Goal: Task Accomplishment & Management: Use online tool/utility

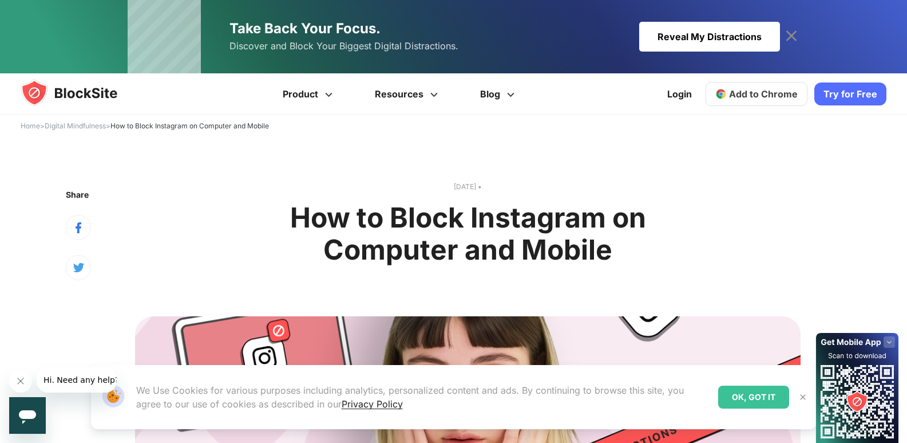
click at [753, 26] on div "Reveal My Distractions" at bounding box center [709, 37] width 141 height 30
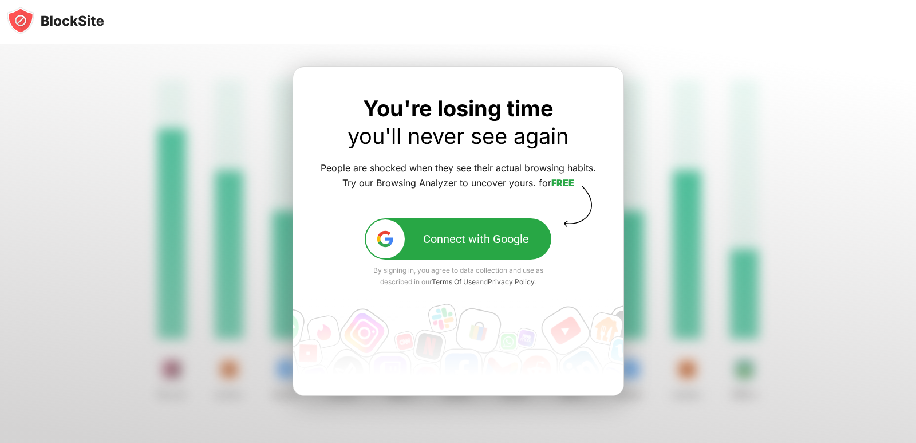
click at [501, 232] on div "Connect with Google" at bounding box center [476, 239] width 106 height 14
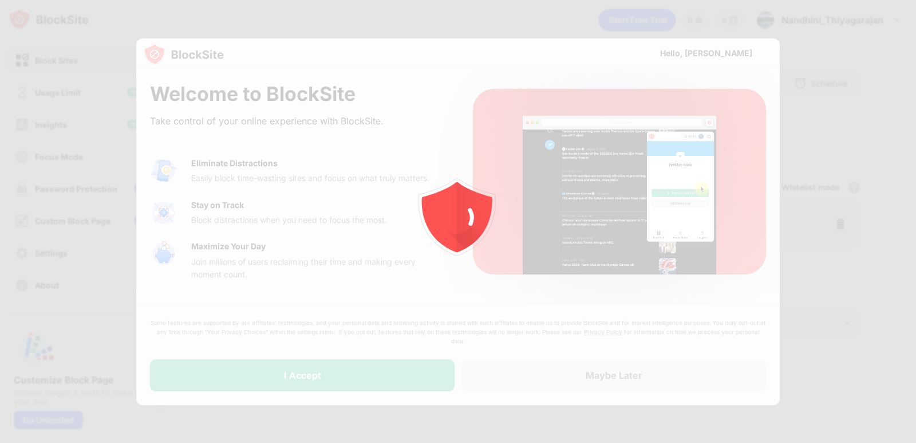
click at [365, 365] on div at bounding box center [458, 221] width 916 height 443
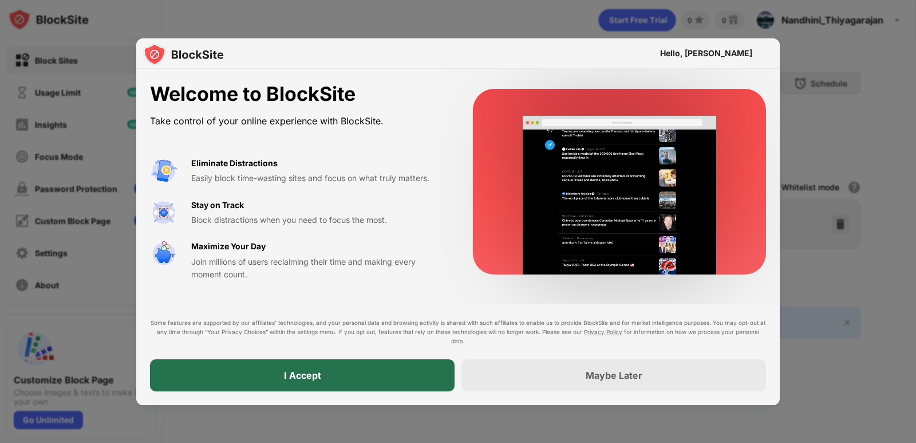
click at [277, 381] on div "I Accept" at bounding box center [302, 375] width 305 height 32
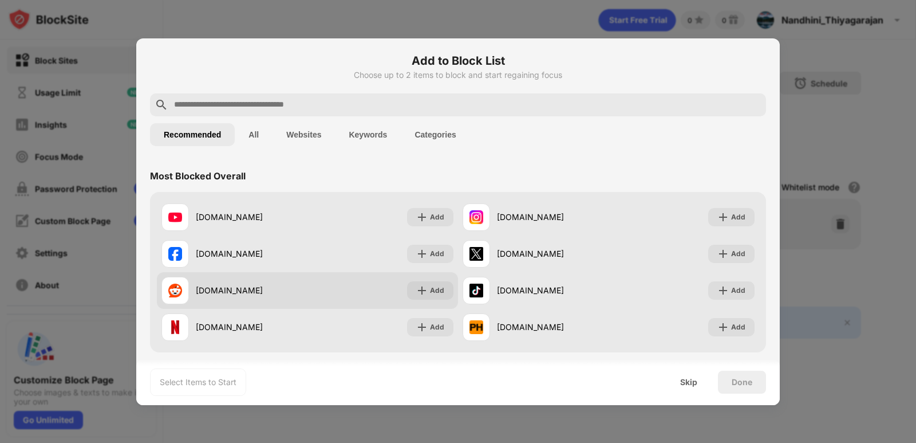
scroll to position [57, 0]
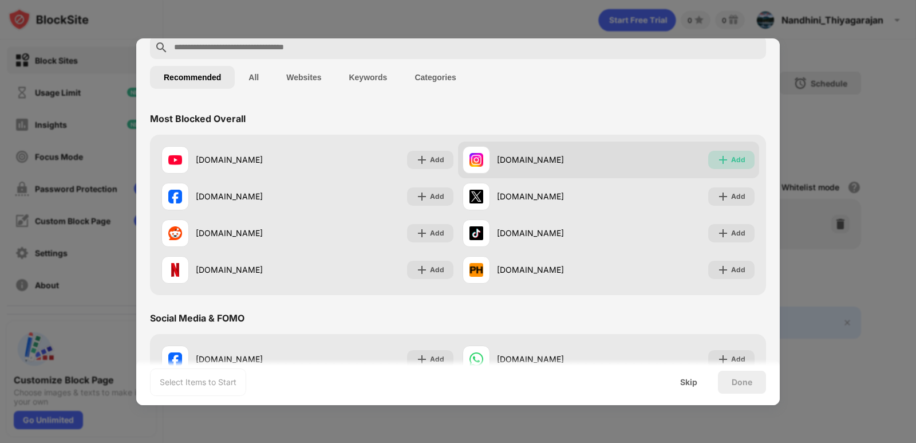
click at [717, 160] on img at bounding box center [722, 159] width 11 height 11
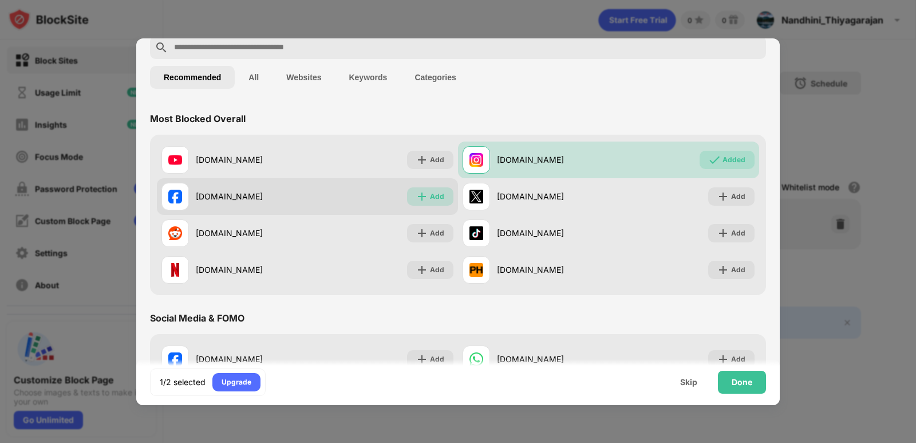
click at [419, 193] on img at bounding box center [421, 196] width 11 height 11
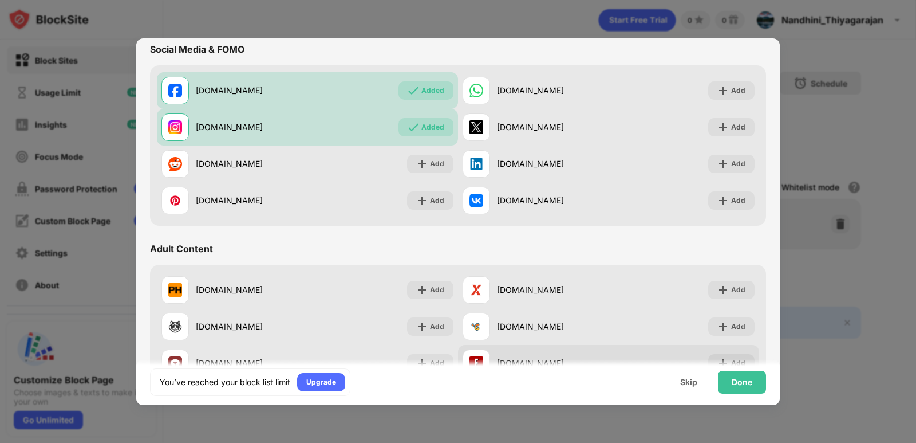
scroll to position [343, 0]
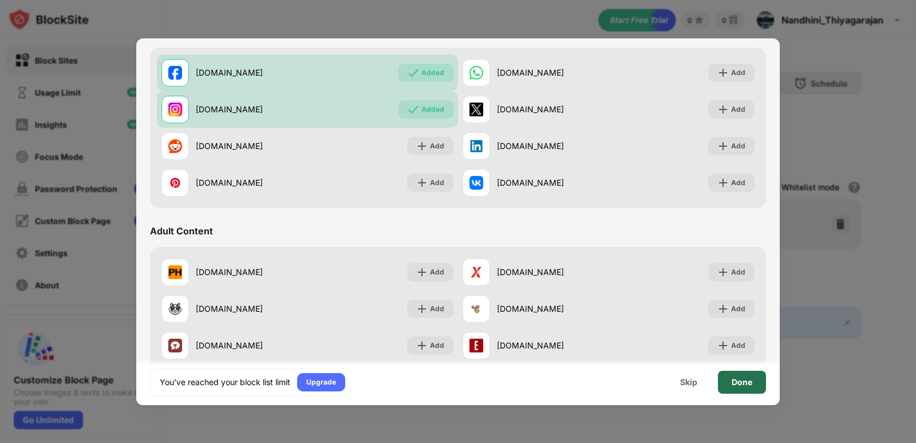
click at [743, 376] on div "Done" at bounding box center [742, 381] width 48 height 23
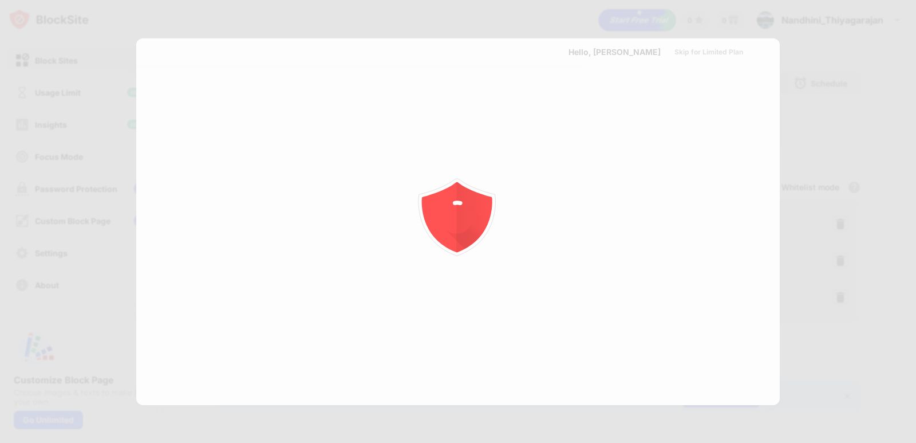
scroll to position [0, 0]
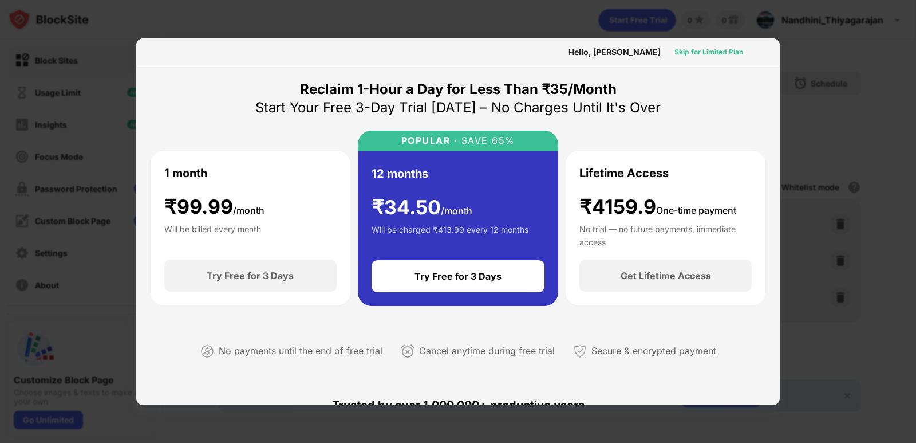
click at [696, 53] on div "Skip for Limited Plan" at bounding box center [708, 51] width 69 height 11
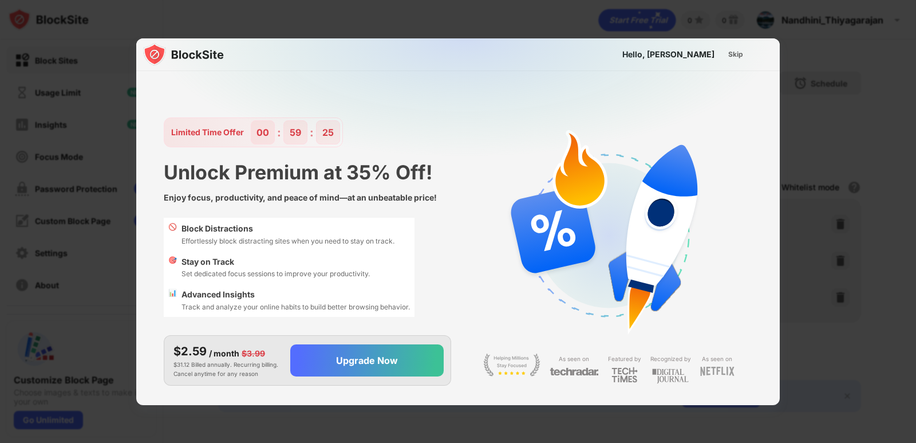
click at [712, 45] on img at bounding box center [464, 151] width 643 height 227
click at [744, 57] on div "Skip" at bounding box center [735, 54] width 33 height 18
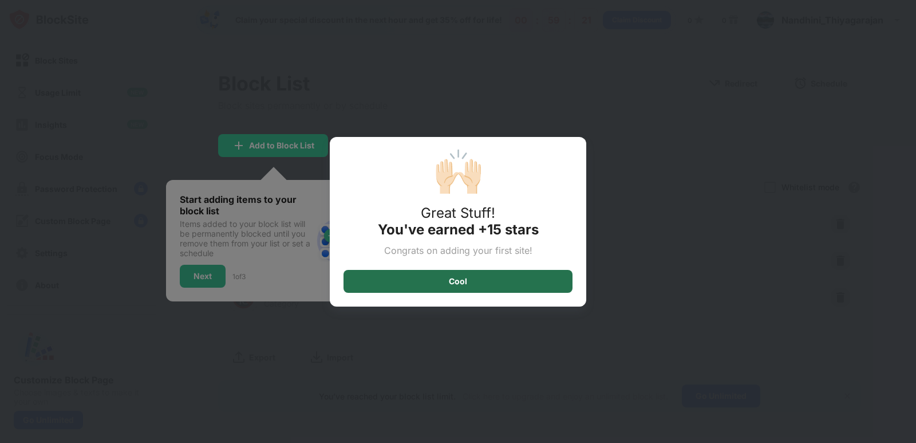
click at [514, 286] on div "Cool" at bounding box center [457, 281] width 229 height 23
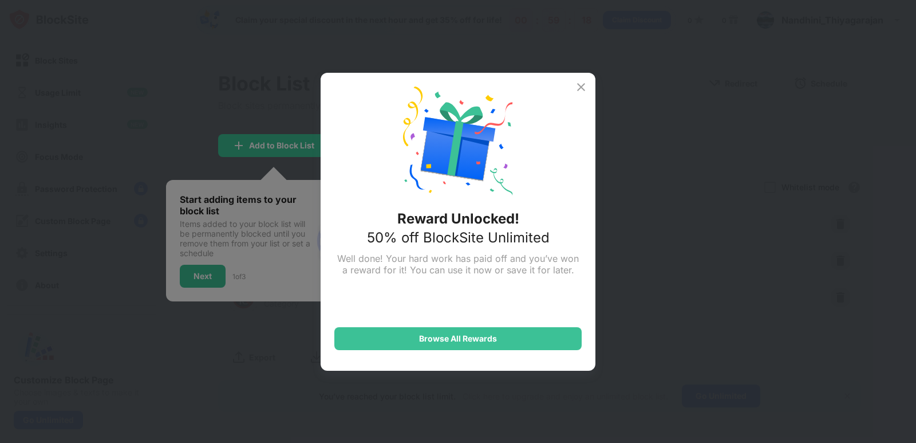
click at [586, 82] on img at bounding box center [581, 87] width 14 height 14
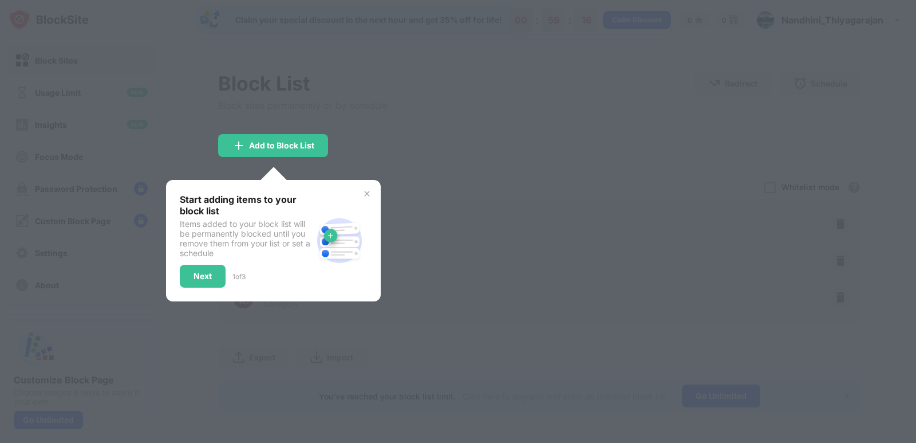
click at [370, 195] on img at bounding box center [366, 193] width 9 height 9
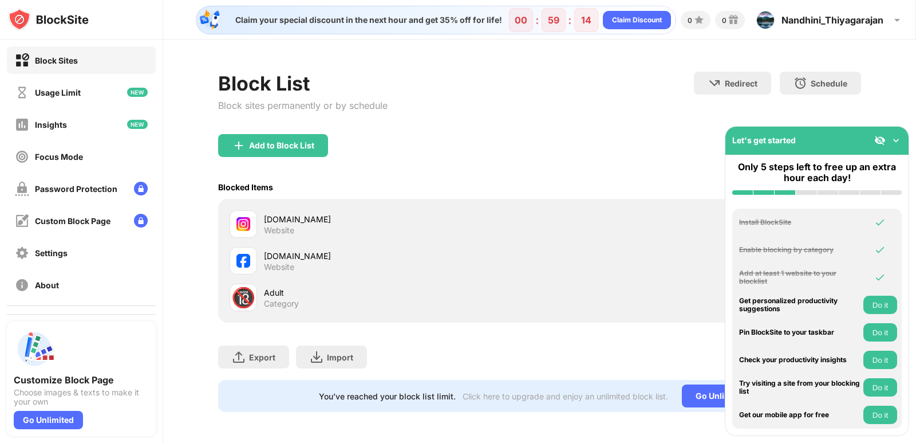
scroll to position [10, 0]
